Goal: Check status: Check status

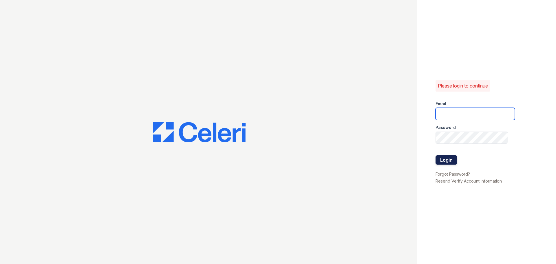
type input "[EMAIL_ADDRESS][DOMAIN_NAME]"
click at [450, 159] on button "Login" at bounding box center [447, 159] width 22 height 9
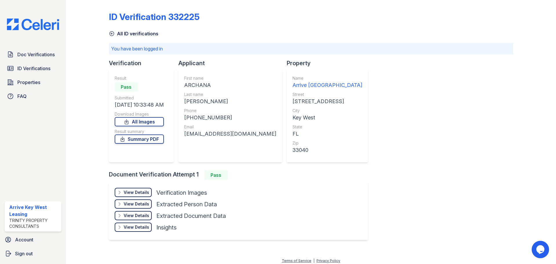
click at [154, 144] on div "Result Pass Submitted [DATE] 10:33:48 AM Download Images All Images Result summ…" at bounding box center [139, 115] width 49 height 81
click at [146, 194] on div "View Details" at bounding box center [137, 193] width 26 height 6
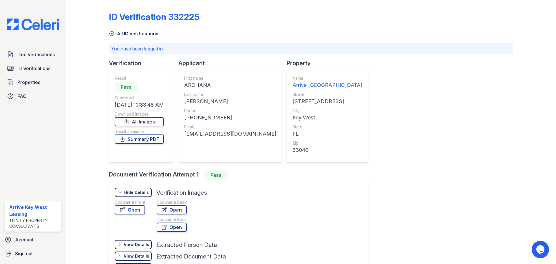
click at [139, 200] on div "Document Front" at bounding box center [130, 202] width 30 height 6
click at [136, 140] on link "Summary PDF" at bounding box center [139, 138] width 49 height 9
click at [141, 208] on link "Open" at bounding box center [130, 209] width 30 height 9
